Goal: Transaction & Acquisition: Download file/media

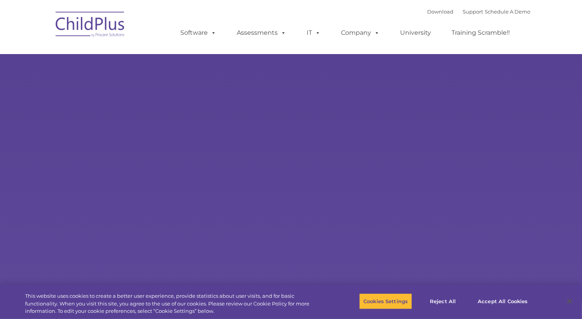
type input ""
select select "MEDIUM"
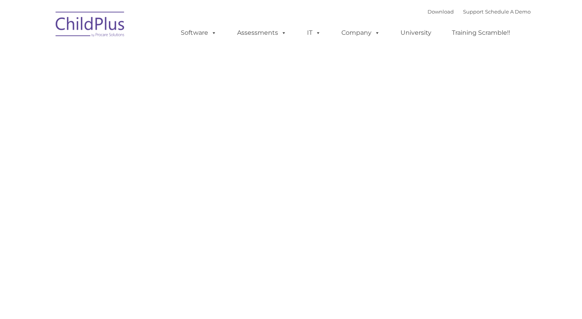
type input ""
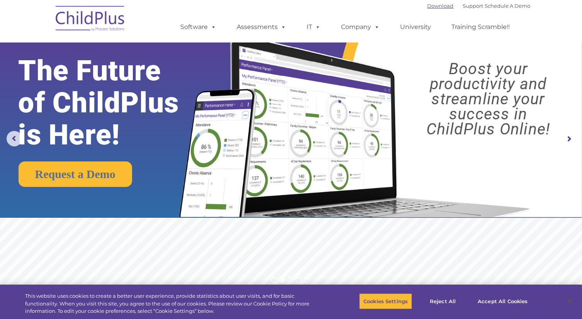
click at [429, 8] on link "Download" at bounding box center [440, 6] width 26 height 6
